Goal: Task Accomplishment & Management: Manage account settings

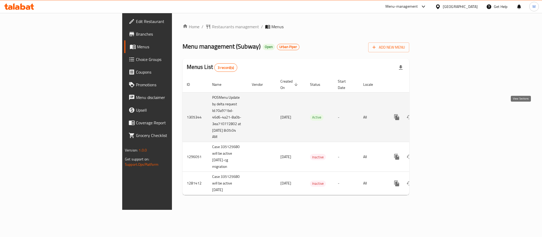
click at [437, 115] on icon "enhanced table" at bounding box center [434, 117] width 5 height 5
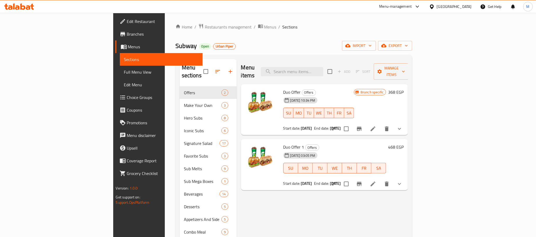
click at [283, 143] on span "Duo Offer 1" at bounding box center [293, 147] width 21 height 8
copy h6 "Duo Offer 1"
click at [471, 8] on div "[GEOGRAPHIC_DATA]" at bounding box center [450, 6] width 51 height 13
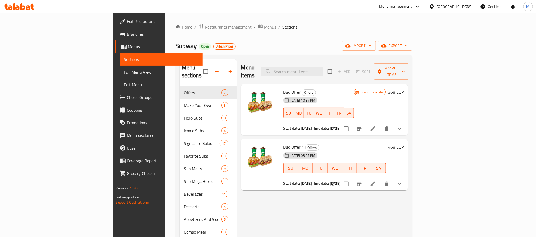
click at [464, 4] on div "[GEOGRAPHIC_DATA]" at bounding box center [453, 7] width 35 height 6
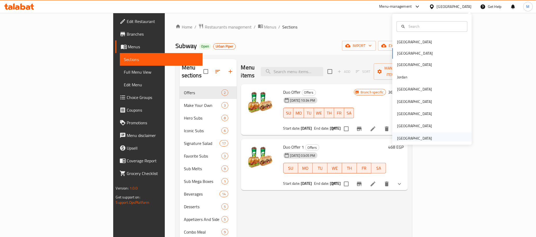
click at [405, 136] on div "[GEOGRAPHIC_DATA]" at bounding box center [414, 139] width 35 height 6
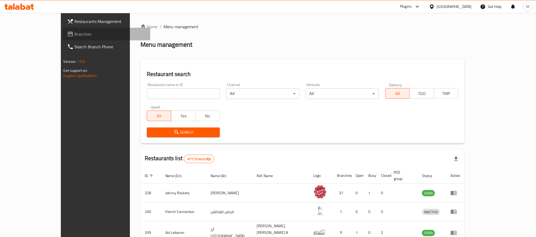
click at [75, 33] on span "Branches" at bounding box center [110, 34] width 71 height 6
